Goal: Task Accomplishment & Management: Complete application form

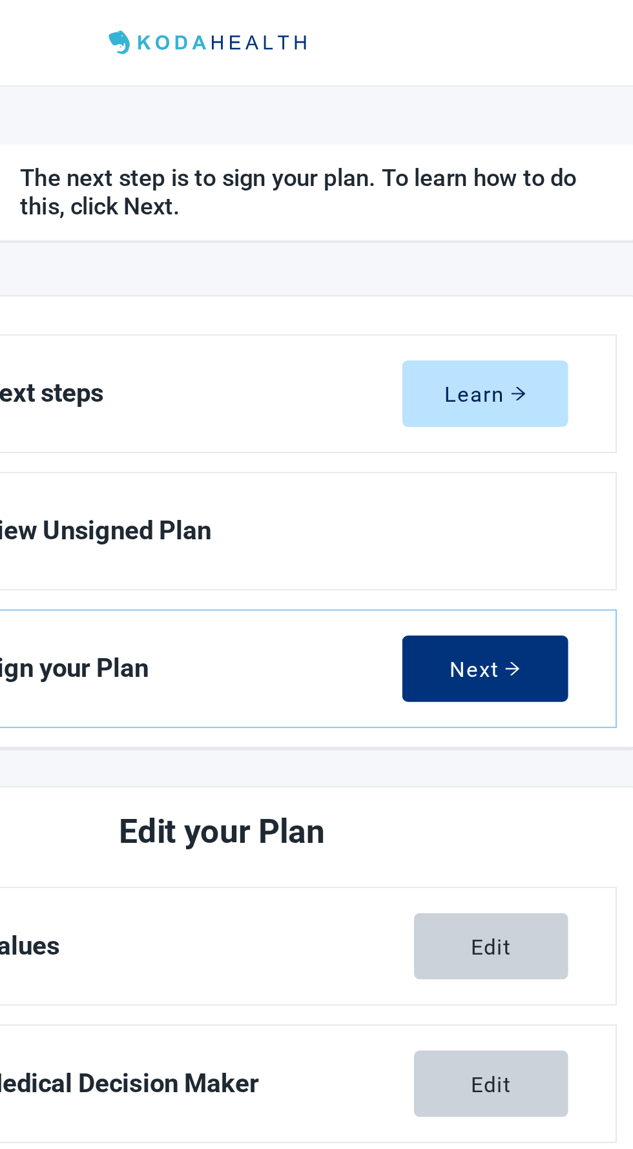
click at [351, 378] on link "Sign your Plan Next" at bounding box center [316, 364] width 429 height 63
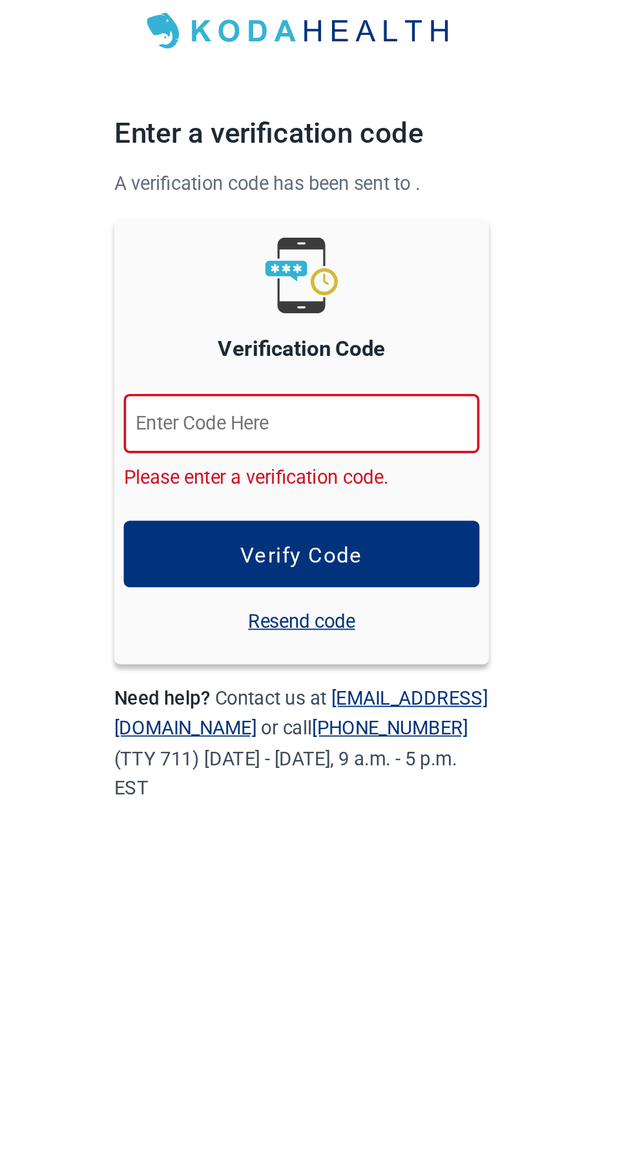
click at [243, 268] on input "Verification Code" at bounding box center [317, 269] width 194 height 32
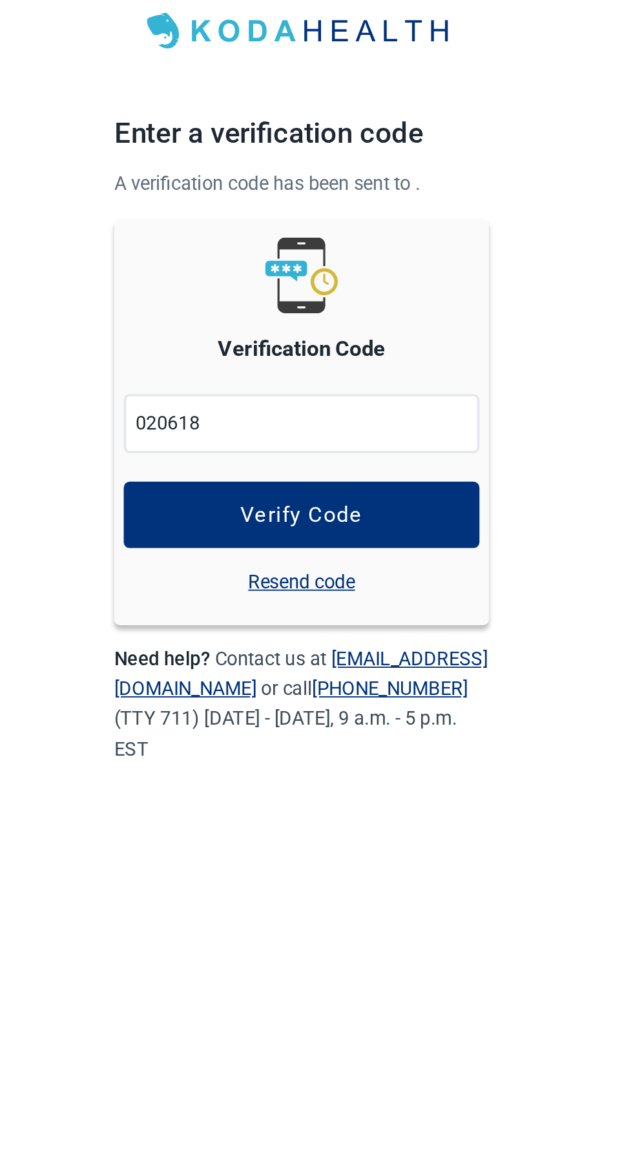
type input "020618"
click at [351, 319] on button "Verify Code" at bounding box center [317, 319] width 194 height 36
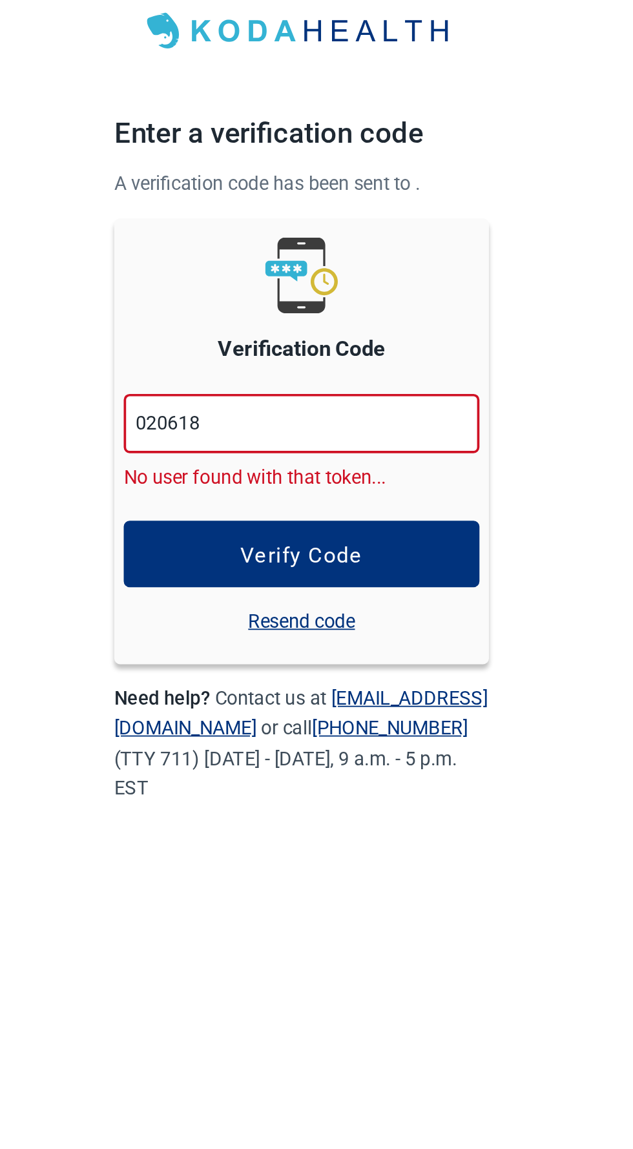
click at [337, 378] on link "Resend code" at bounding box center [316, 377] width 58 height 16
click at [324, 382] on link "Resend code" at bounding box center [316, 377] width 58 height 16
click at [316, 382] on link "Resend code" at bounding box center [316, 377] width 58 height 16
